Goal: Navigation & Orientation: Understand site structure

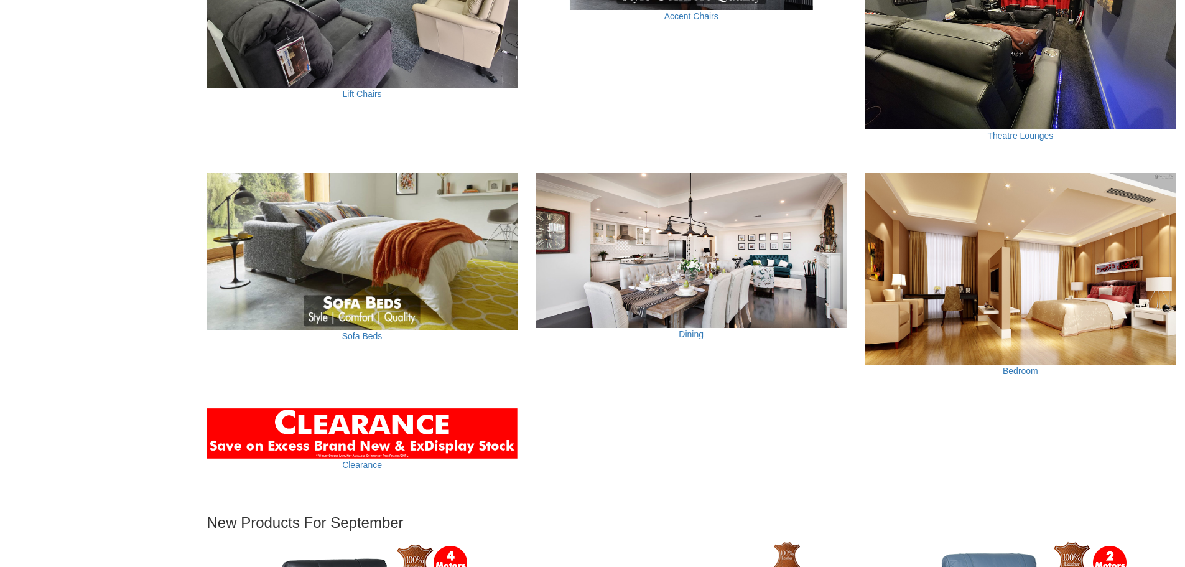
scroll to position [933, 0]
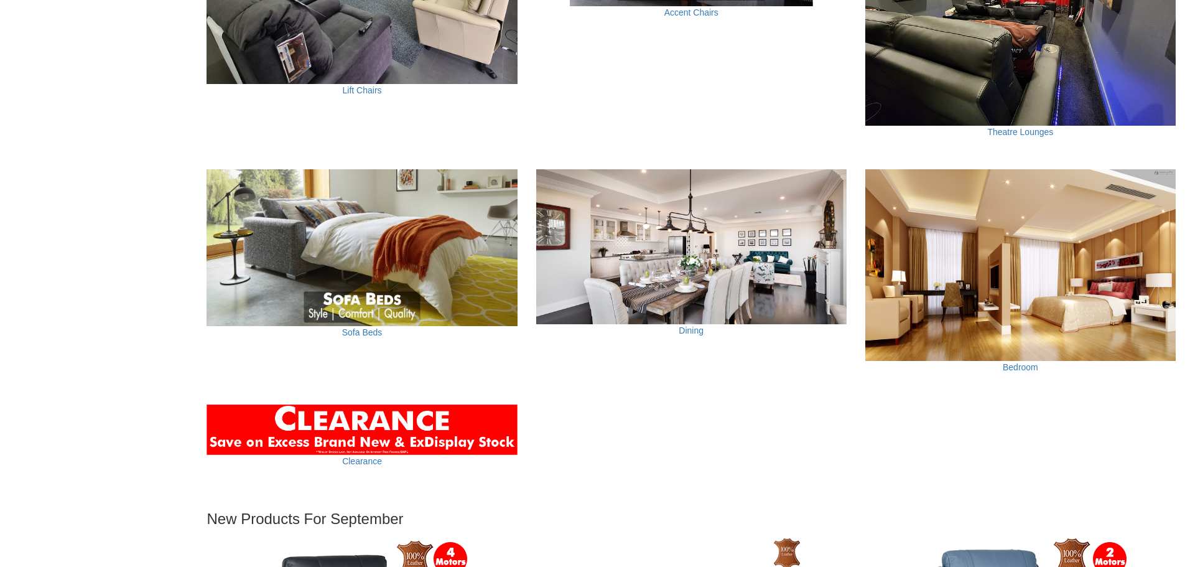
click at [687, 337] on div "Dining" at bounding box center [691, 346] width 310 height 44
click at [690, 331] on link "Dining" at bounding box center [691, 330] width 25 height 10
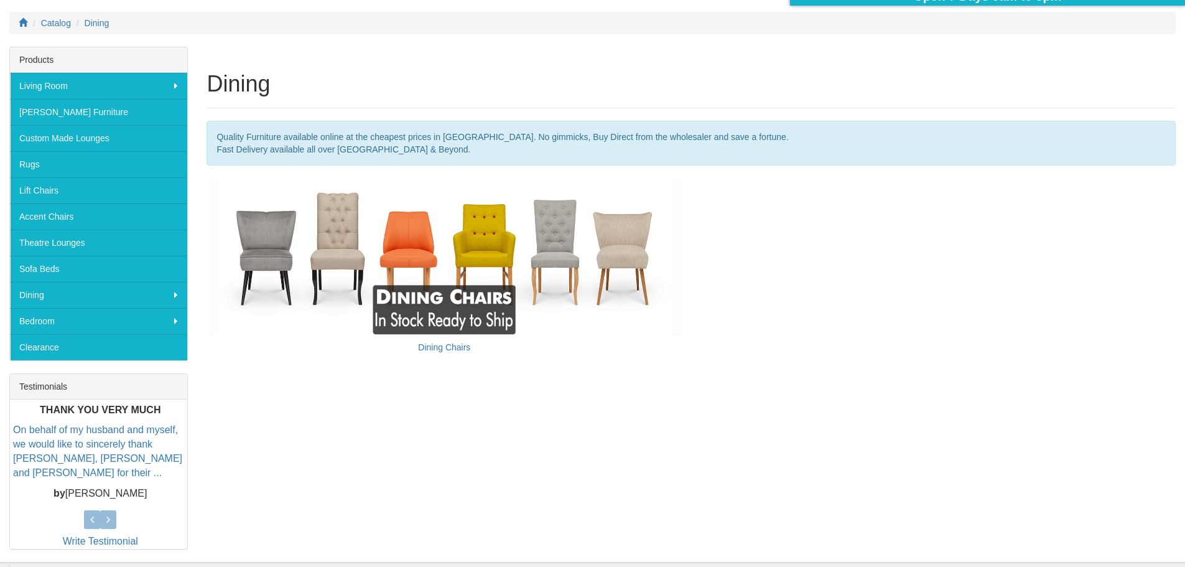
scroll to position [249, 0]
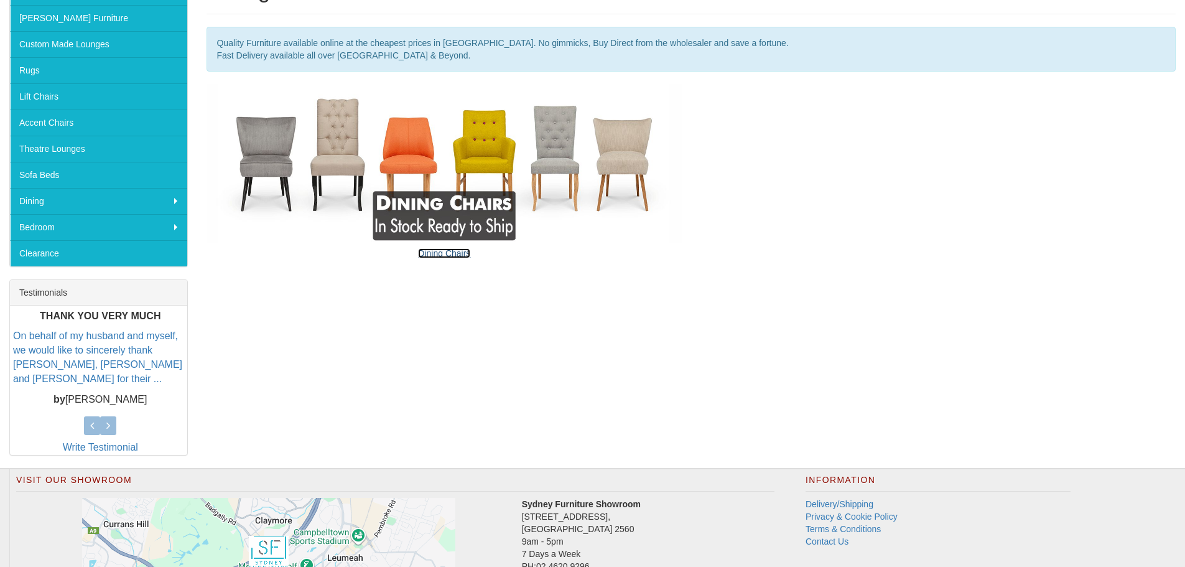
click at [439, 251] on link "Dining Chairs" at bounding box center [444, 253] width 52 height 10
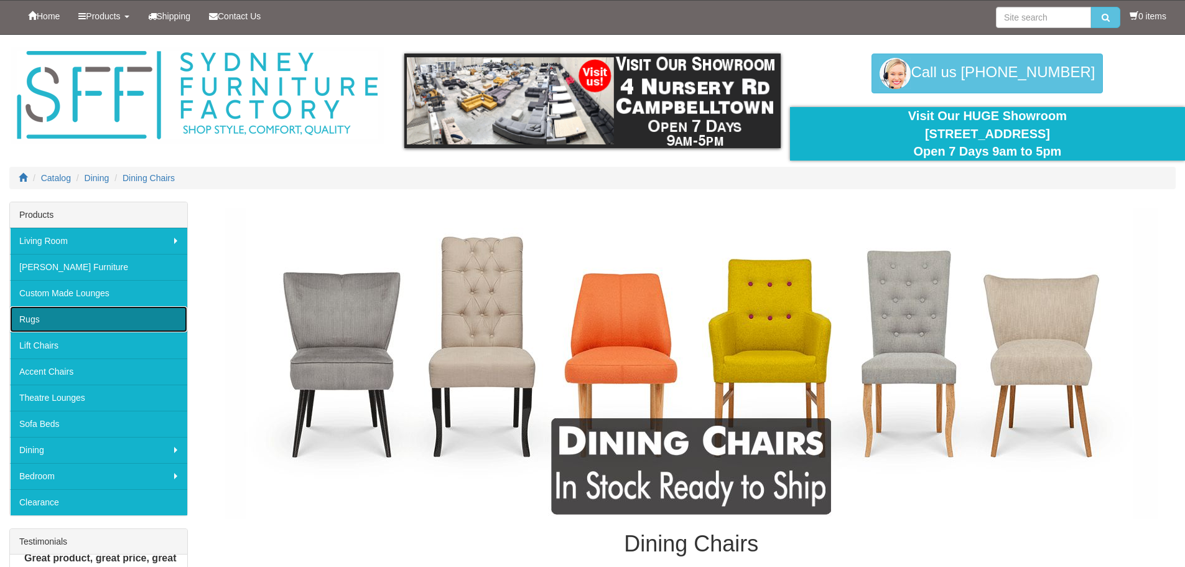
click at [63, 319] on link "Rugs" at bounding box center [98, 319] width 177 height 26
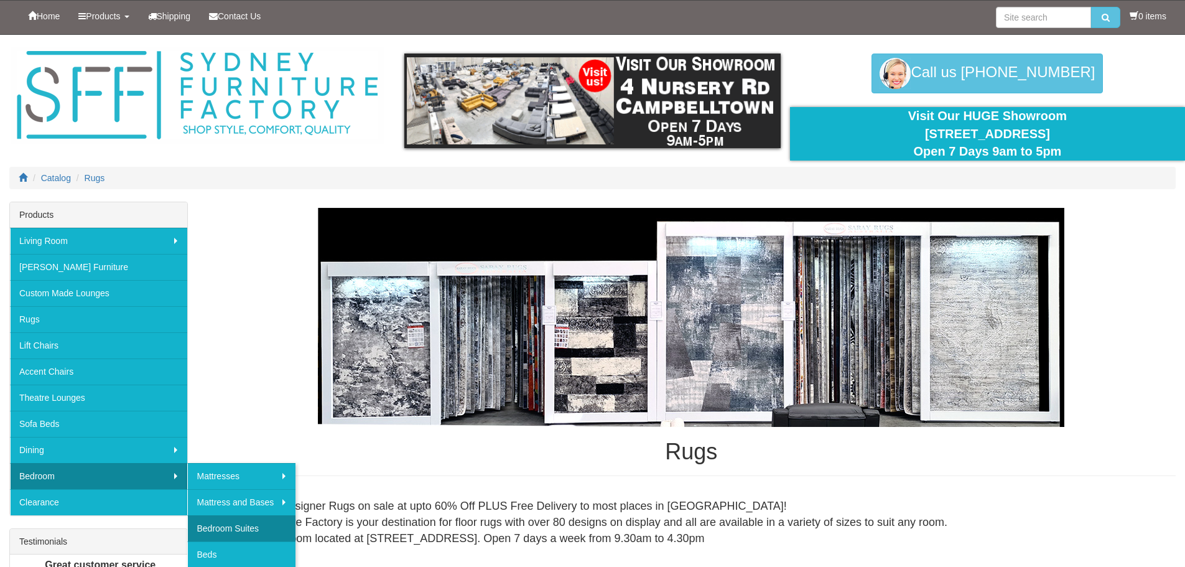
scroll to position [62, 0]
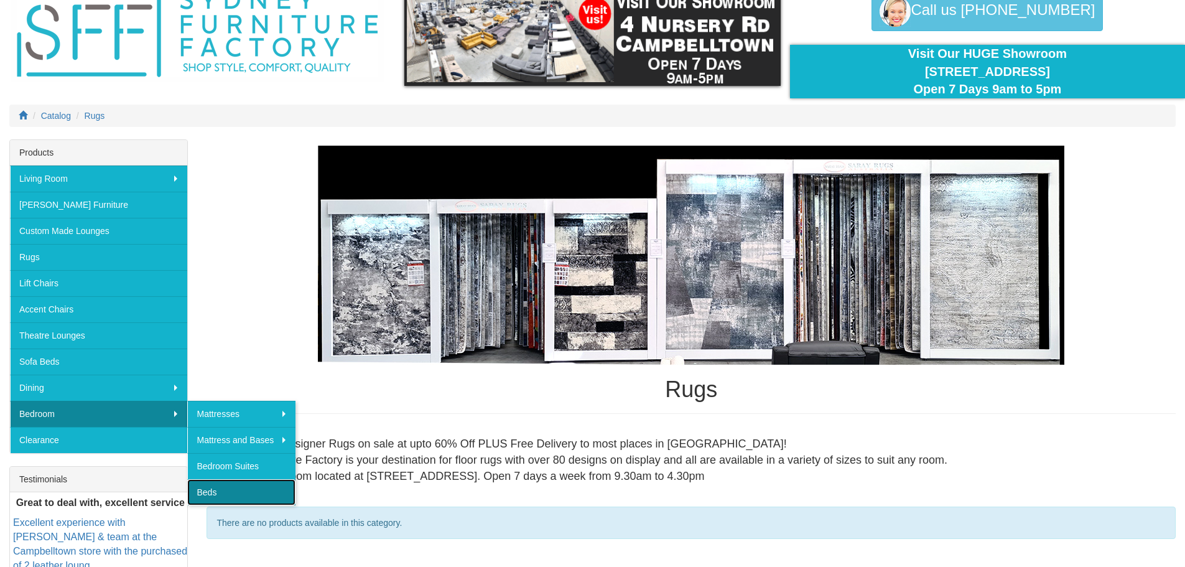
click at [197, 488] on link "Beds" at bounding box center [241, 492] width 108 height 26
